Goal: Task Accomplishment & Management: Use online tool/utility

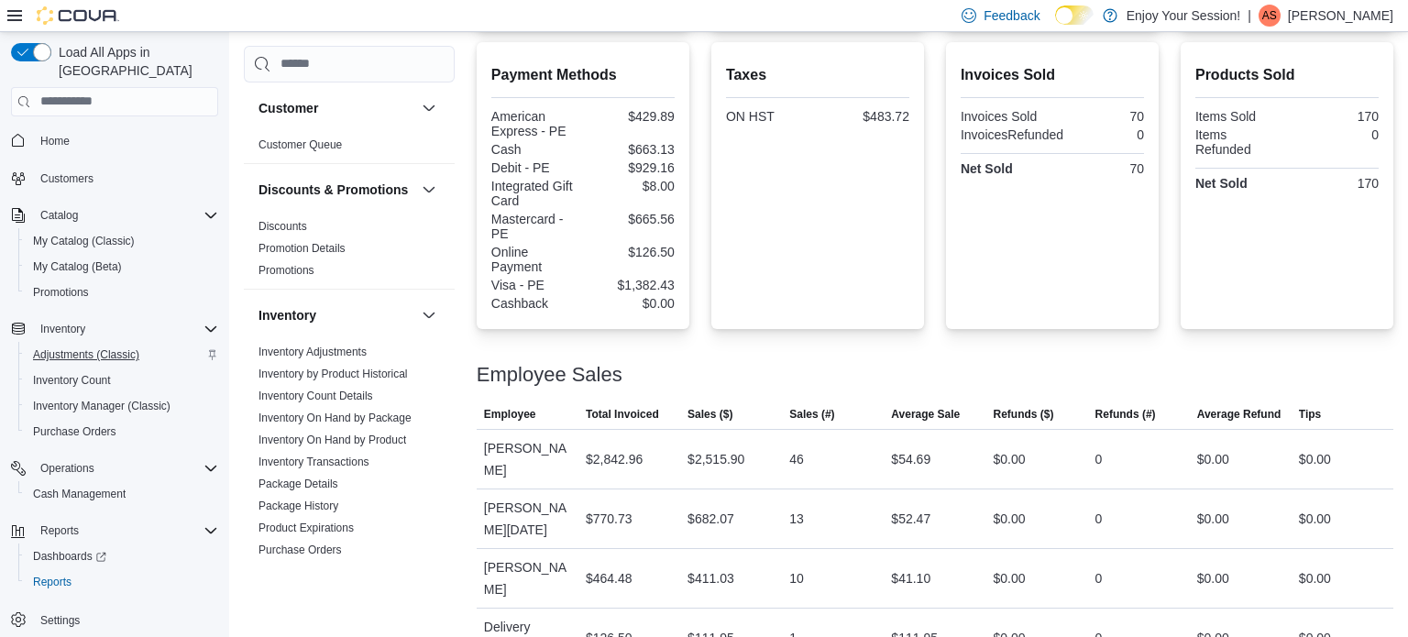
scroll to position [611, 0]
click at [91, 347] on span "Adjustments (Classic)" at bounding box center [86, 354] width 106 height 15
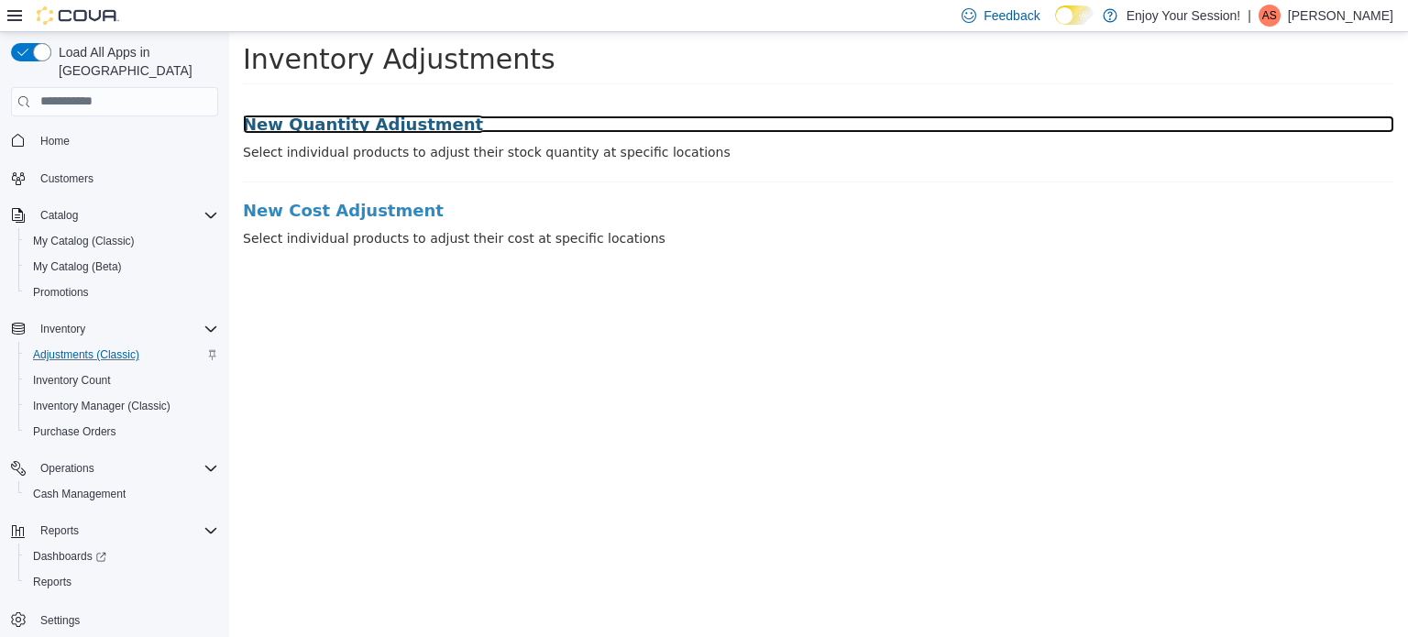
click at [401, 120] on h3 "New Quantity Adjustment" at bounding box center [818, 124] width 1151 height 18
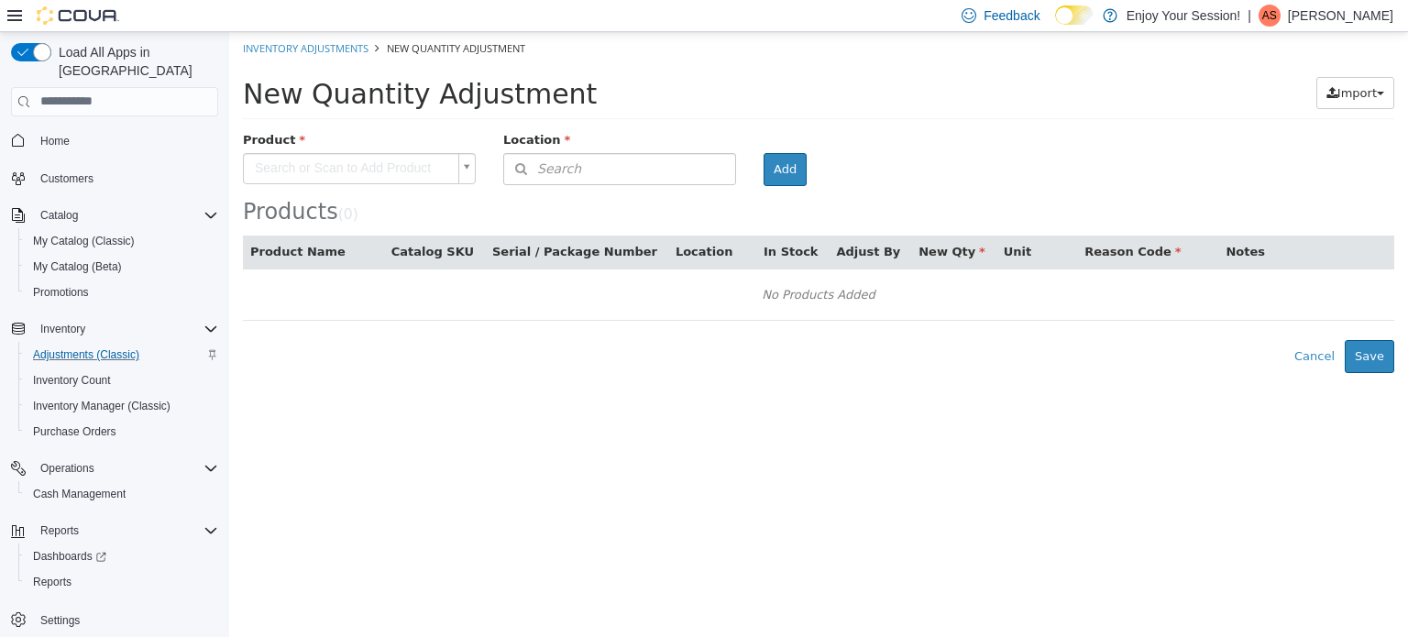
click at [346, 166] on body "× Inventory Adjustments New Quantity Adjustment New Quantity Adjustment Import …" at bounding box center [818, 201] width 1179 height 341
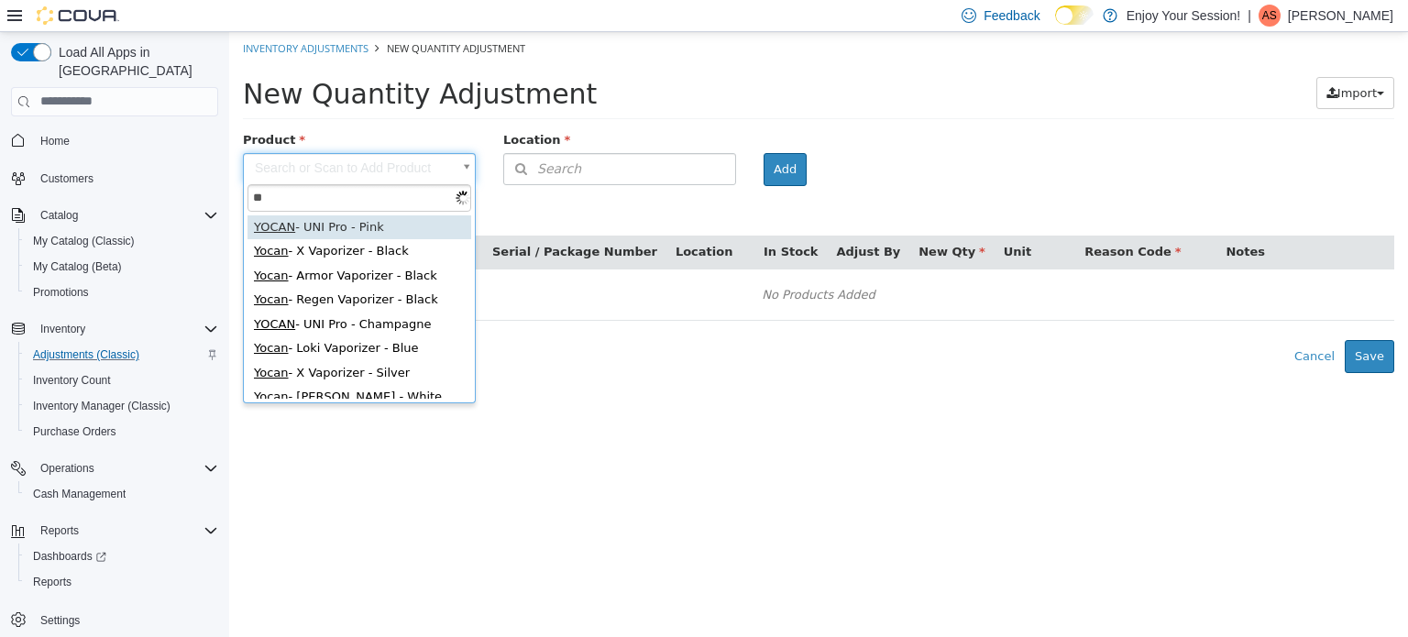
type input "*"
type input "*****"
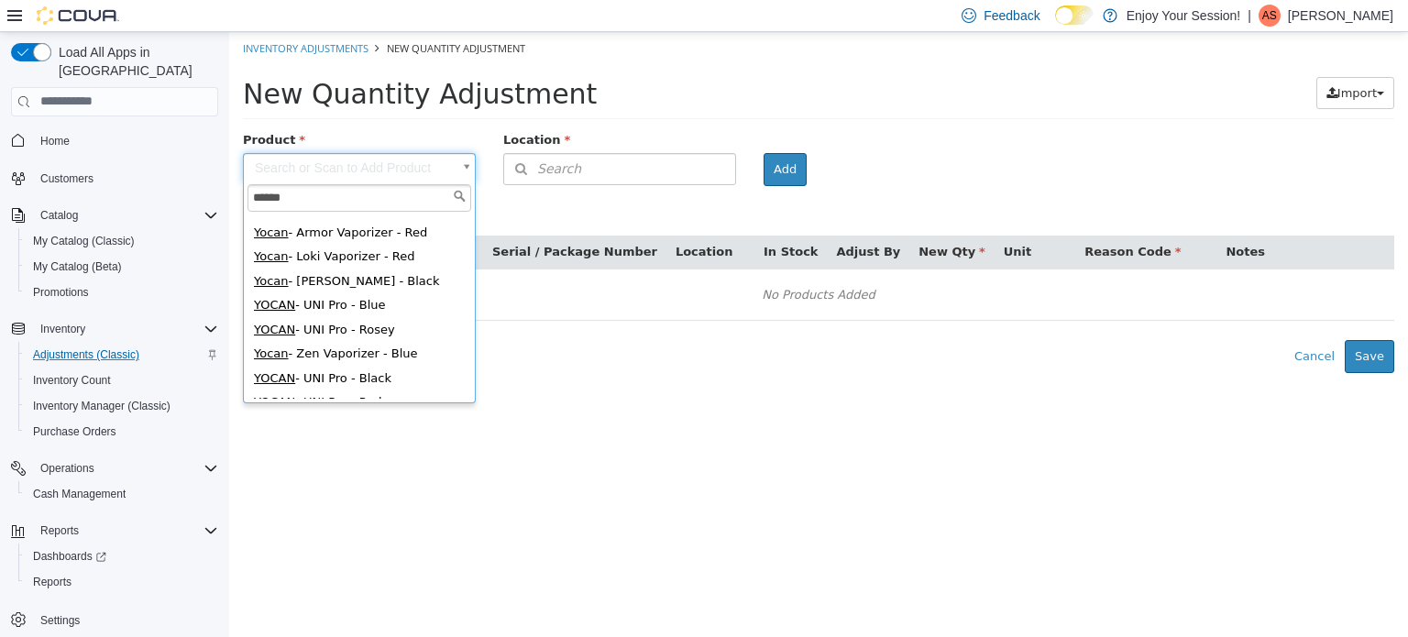
scroll to position [302, 0]
